Goal: Task Accomplishment & Management: Manage account settings

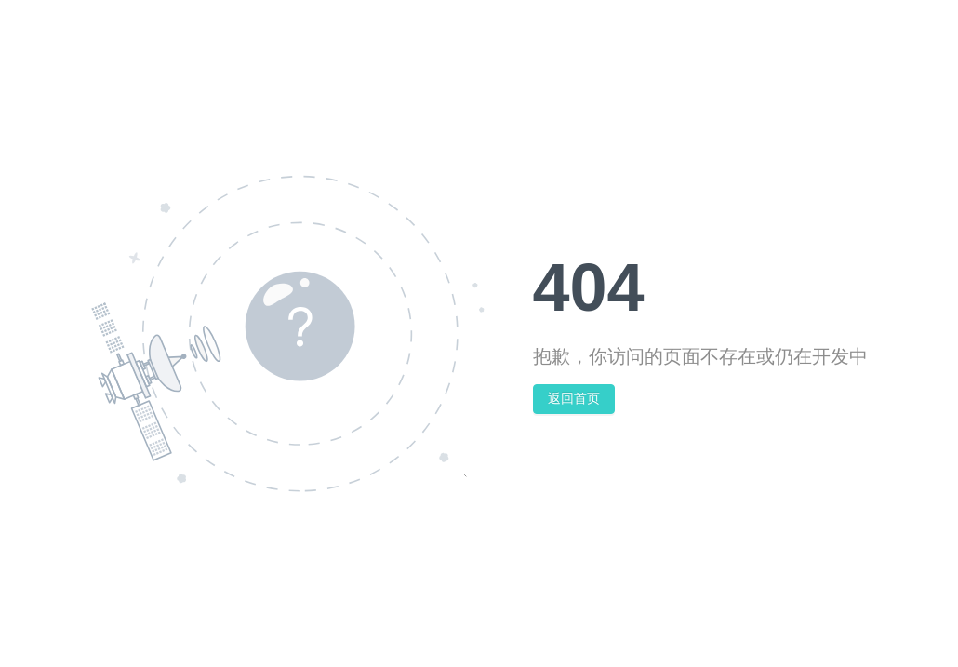
click at [591, 400] on button "返回首页" at bounding box center [574, 399] width 82 height 30
click at [562, 402] on button "返回首页" at bounding box center [574, 399] width 82 height 30
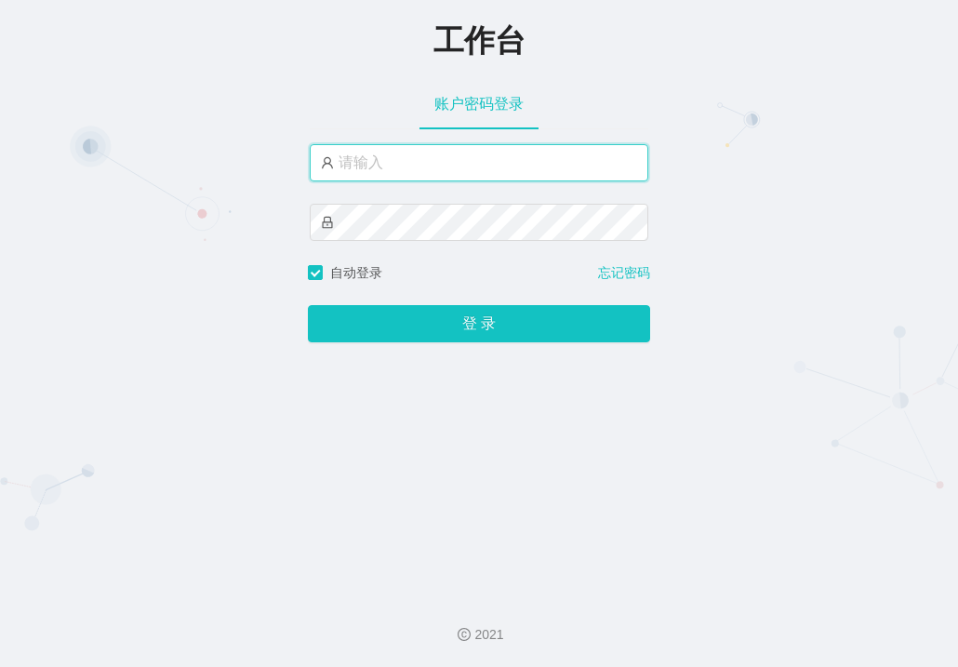
click at [413, 171] on input "text" at bounding box center [479, 162] width 339 height 37
click at [409, 171] on input "text" at bounding box center [479, 162] width 339 height 37
paste input "admin"
type input "admin"
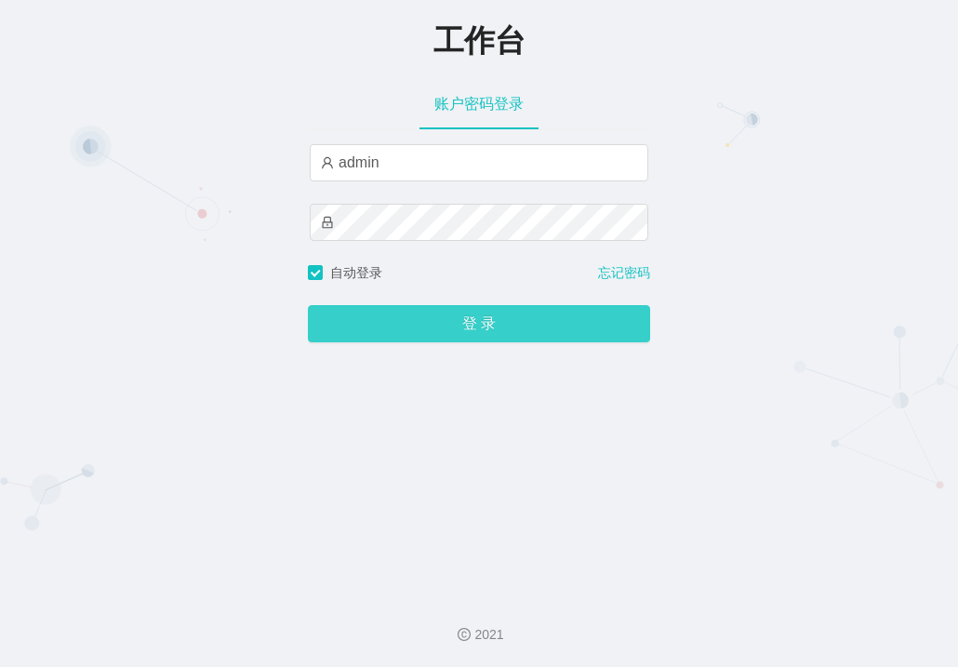
click at [392, 314] on button "登 录" at bounding box center [479, 323] width 342 height 37
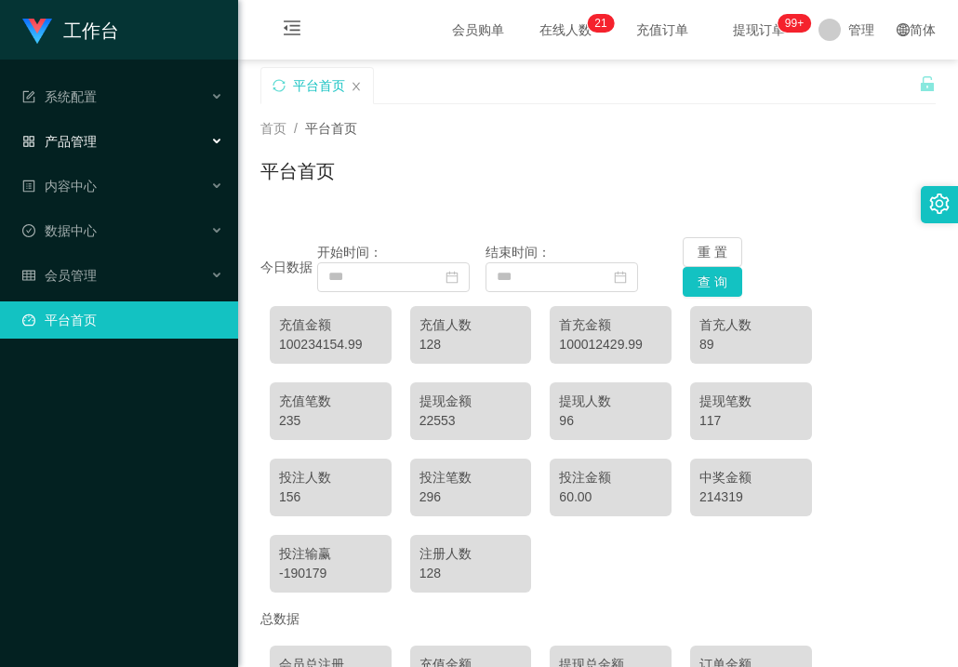
click at [90, 140] on font "产品管理" at bounding box center [71, 141] width 52 height 15
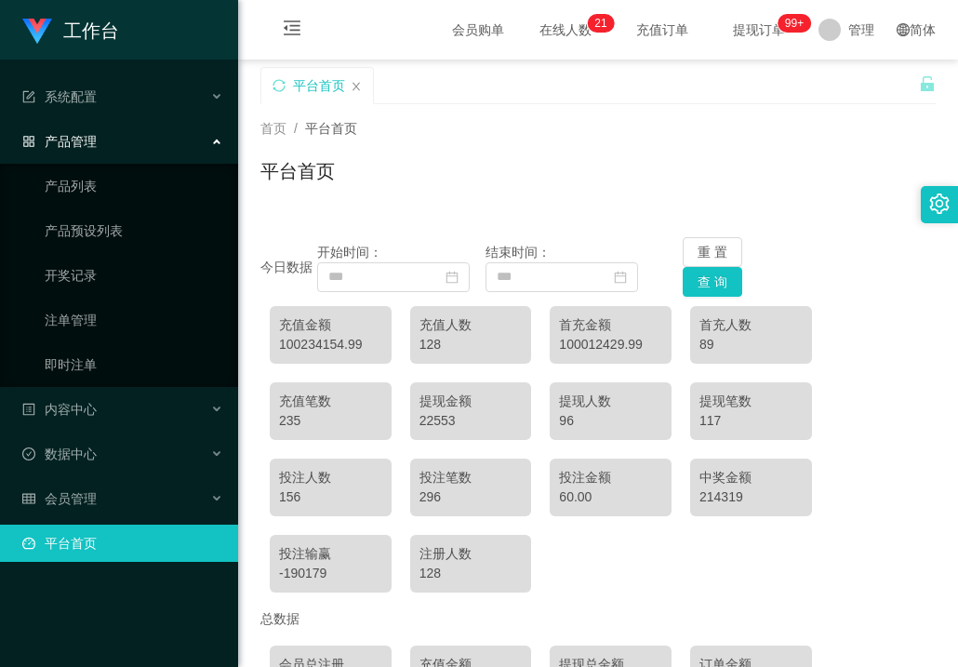
click at [91, 136] on font "产品管理" at bounding box center [71, 141] width 52 height 15
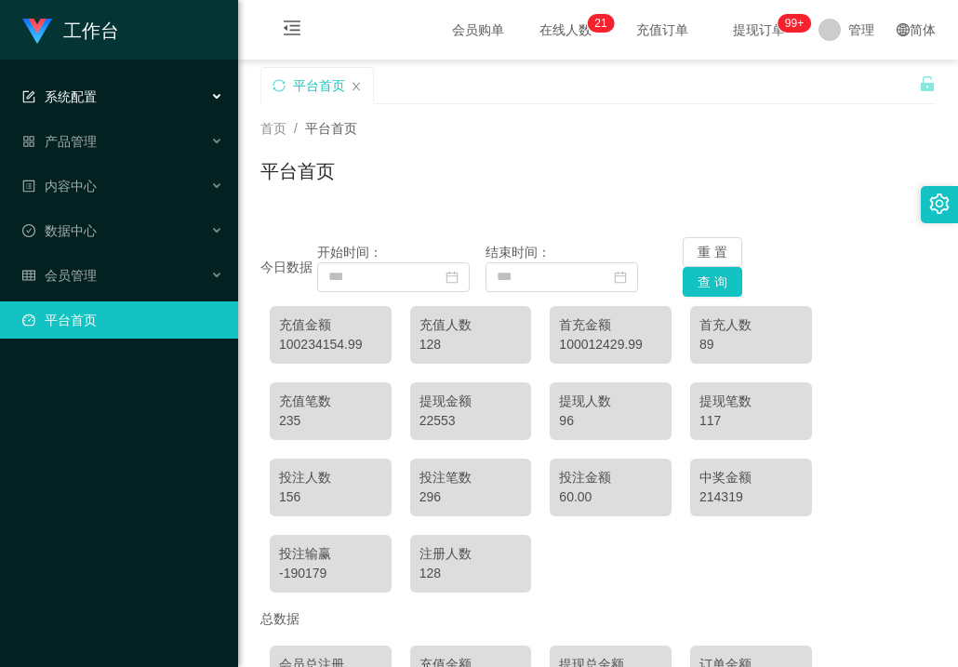
click at [92, 100] on font "系统配置" at bounding box center [71, 96] width 52 height 15
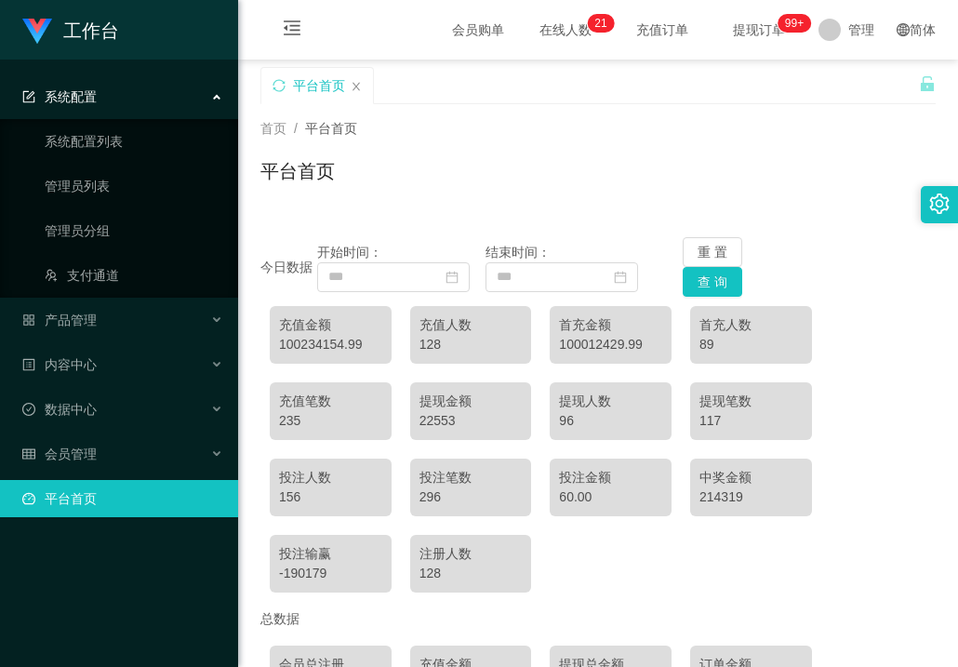
click at [92, 100] on font "系统配置" at bounding box center [71, 96] width 52 height 15
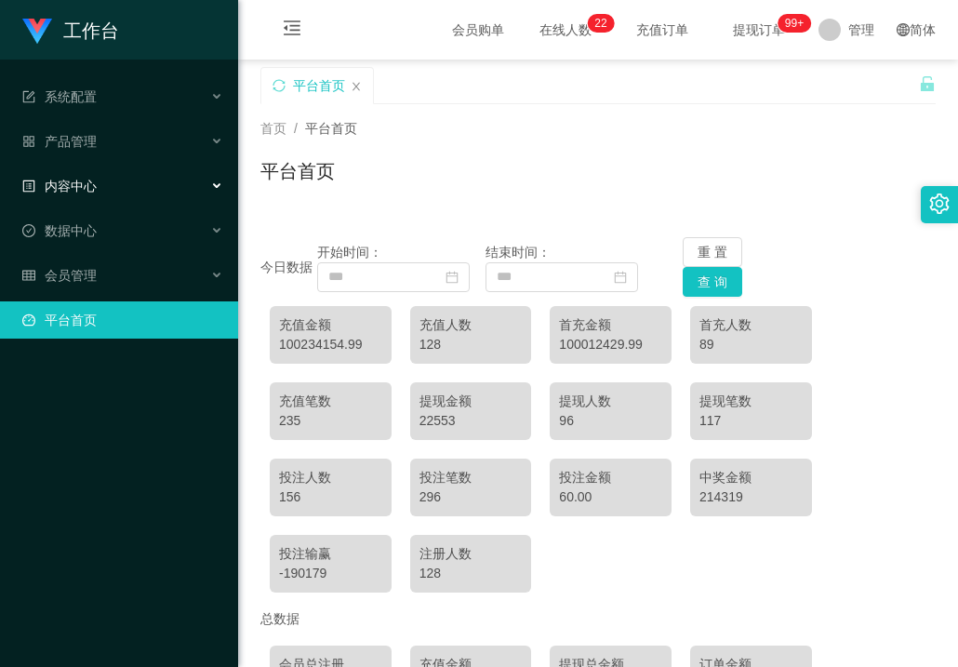
click at [88, 182] on font "内容中心" at bounding box center [71, 186] width 52 height 15
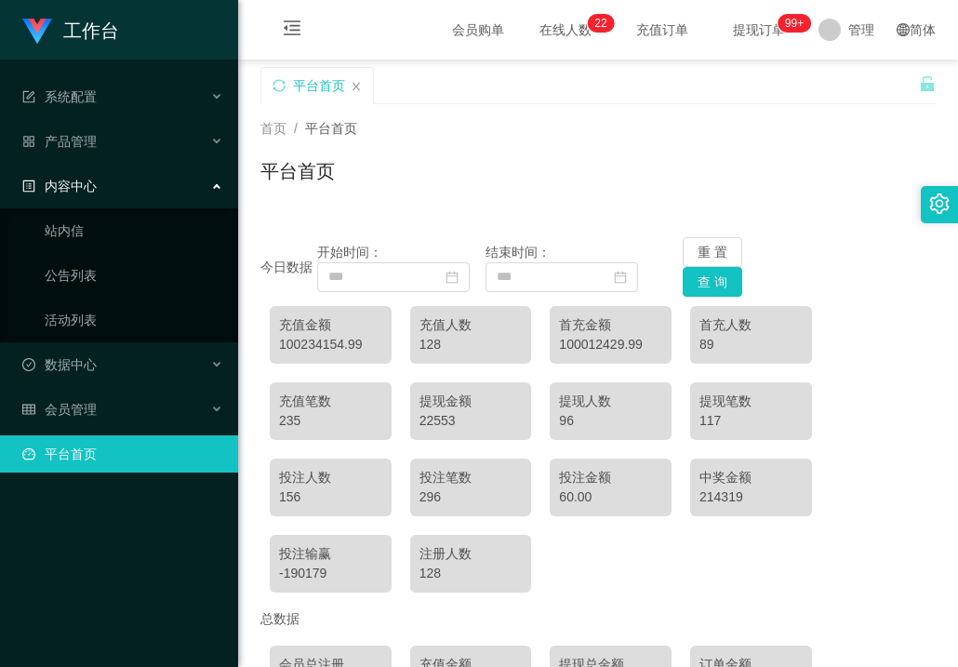
click at [88, 182] on font "内容中心" at bounding box center [71, 186] width 52 height 15
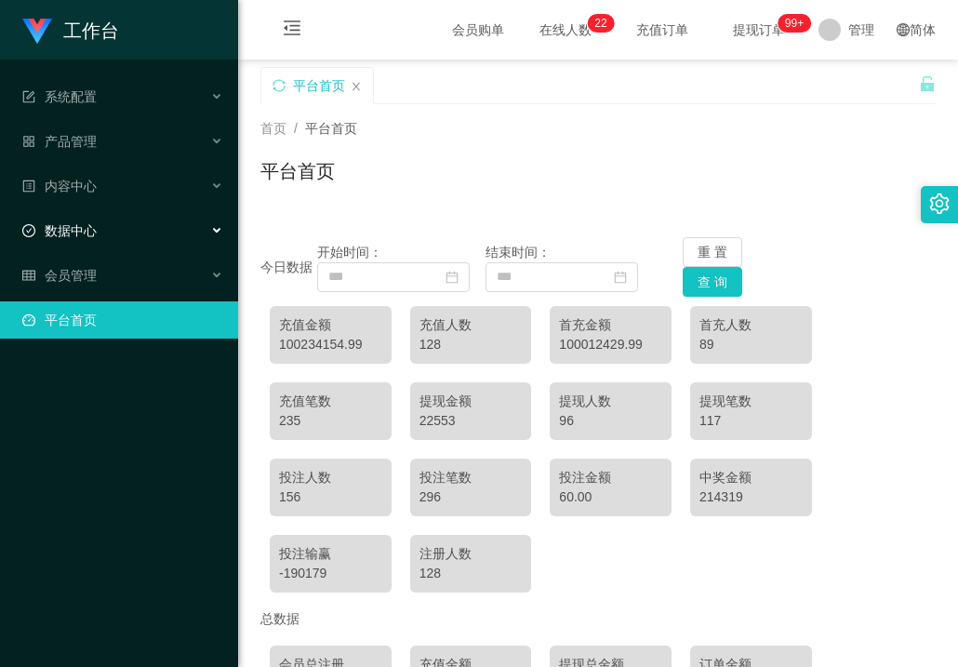
click at [86, 225] on font "数据中心" at bounding box center [71, 230] width 52 height 15
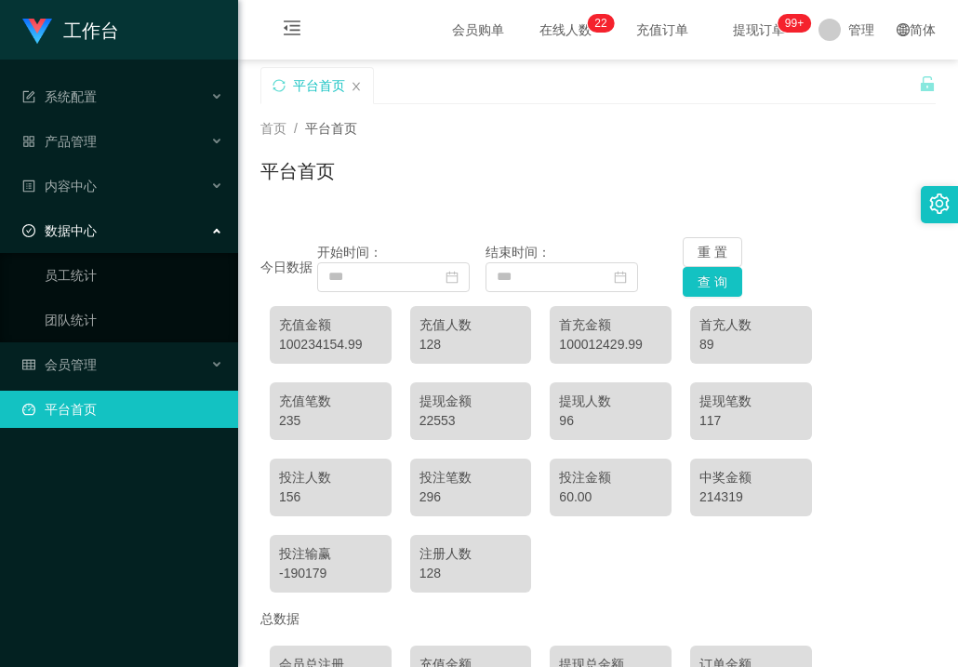
click at [86, 227] on font "数据中心" at bounding box center [71, 230] width 52 height 15
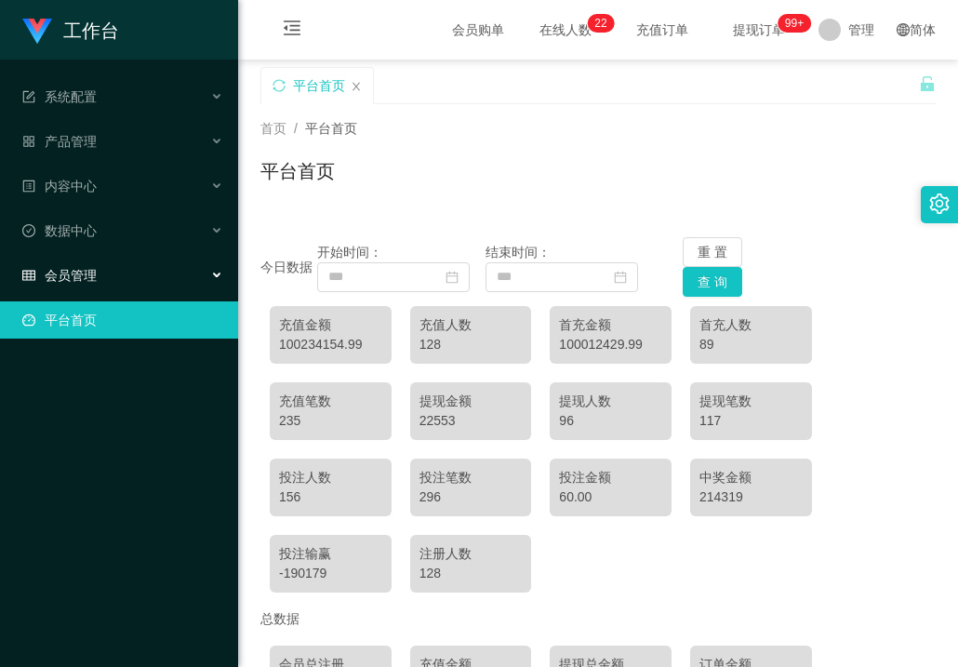
click at [79, 275] on font "会员管理" at bounding box center [71, 275] width 52 height 15
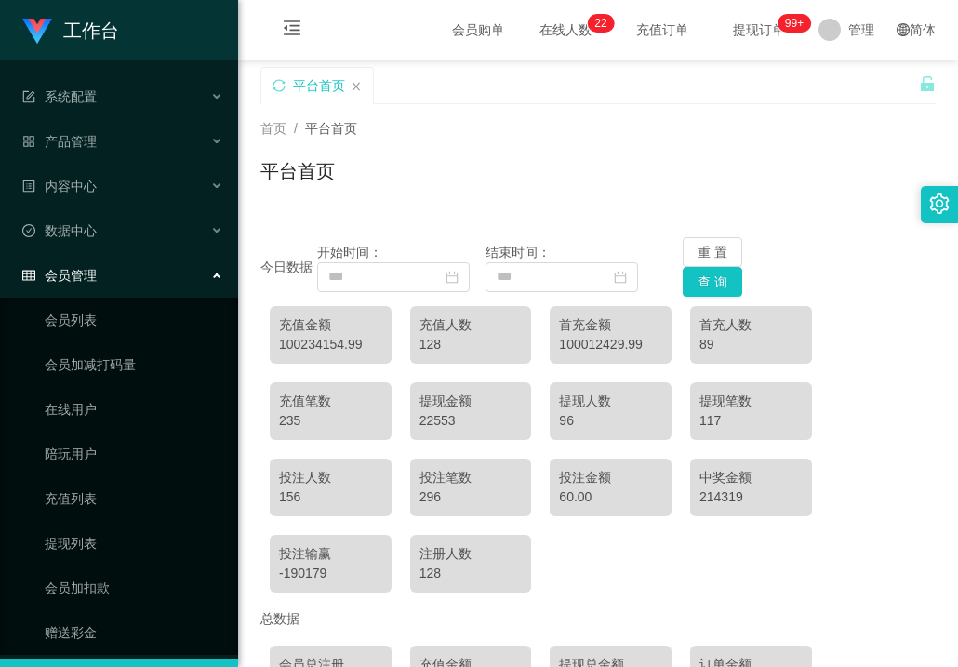
click at [463, 33] on span "会员购单" at bounding box center [478, 30] width 78 height 60
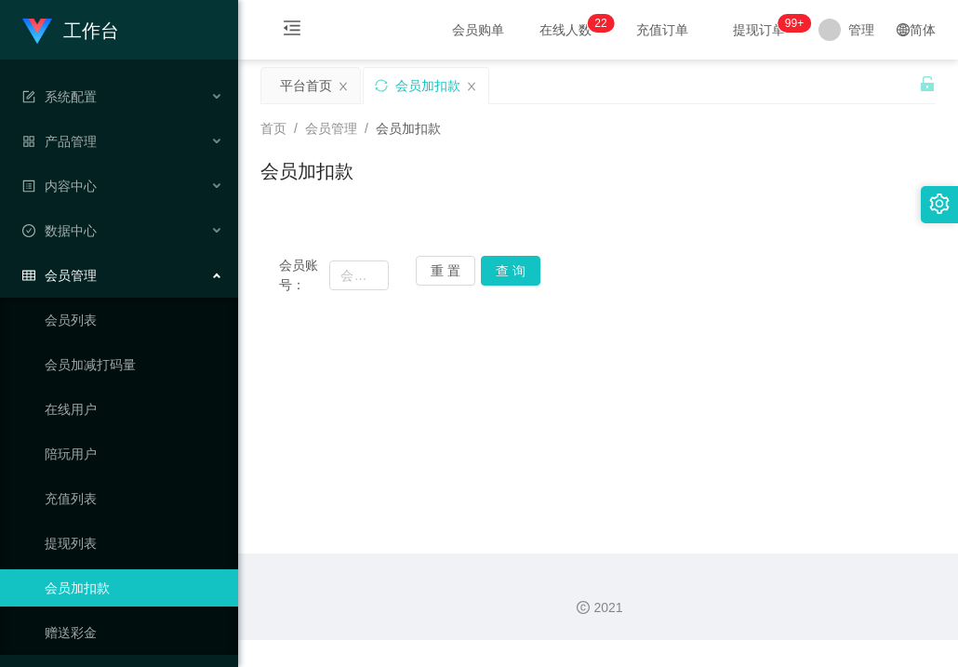
click at [540, 35] on font "在线人数" at bounding box center [565, 29] width 52 height 15
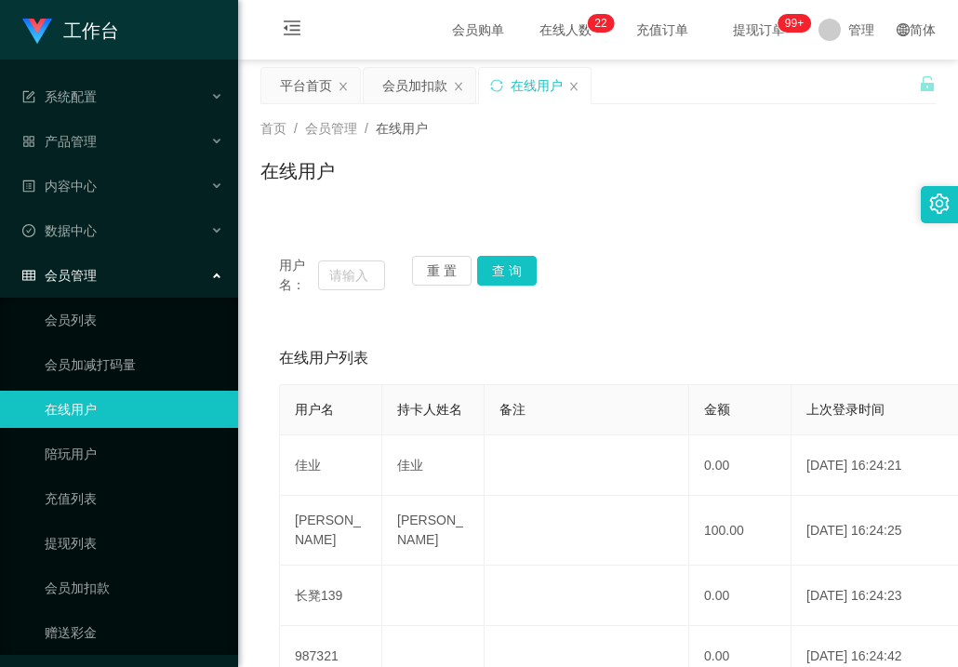
click at [738, 32] on font "提现订单" at bounding box center [759, 29] width 52 height 15
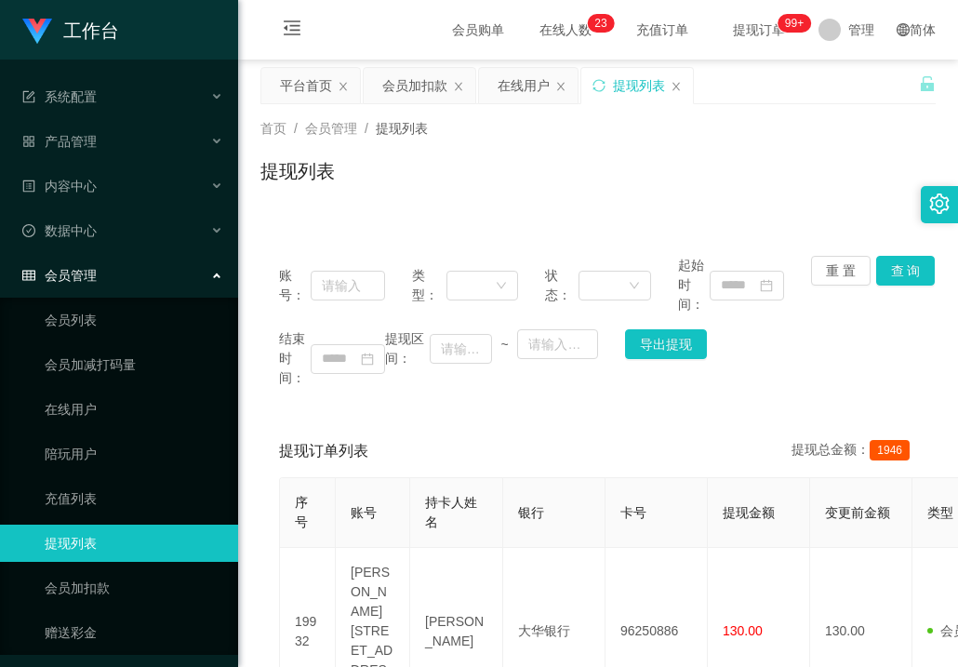
click at [552, 24] on font "在线人数" at bounding box center [565, 29] width 52 height 15
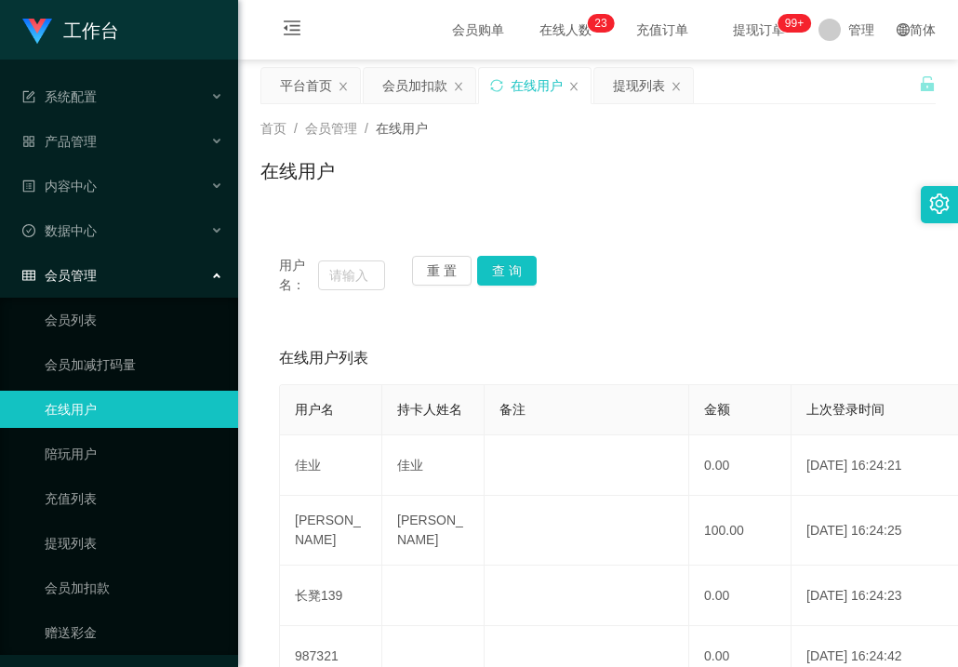
click at [472, 33] on span "会员购单" at bounding box center [478, 30] width 78 height 60
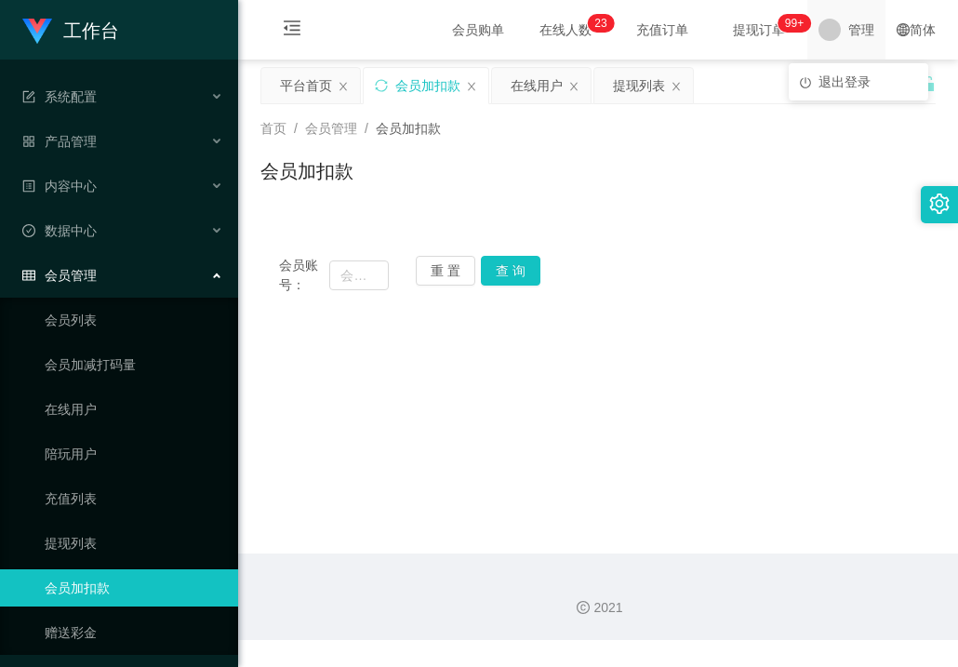
click at [848, 35] on span "管理" at bounding box center [861, 30] width 26 height 60
click at [848, 34] on span "管理" at bounding box center [861, 30] width 26 height 60
click at [286, 29] on icon "图标： menu-fold" at bounding box center [292, 27] width 17 height 15
